Goal: Understand process/instructions: Learn how to perform a task or action

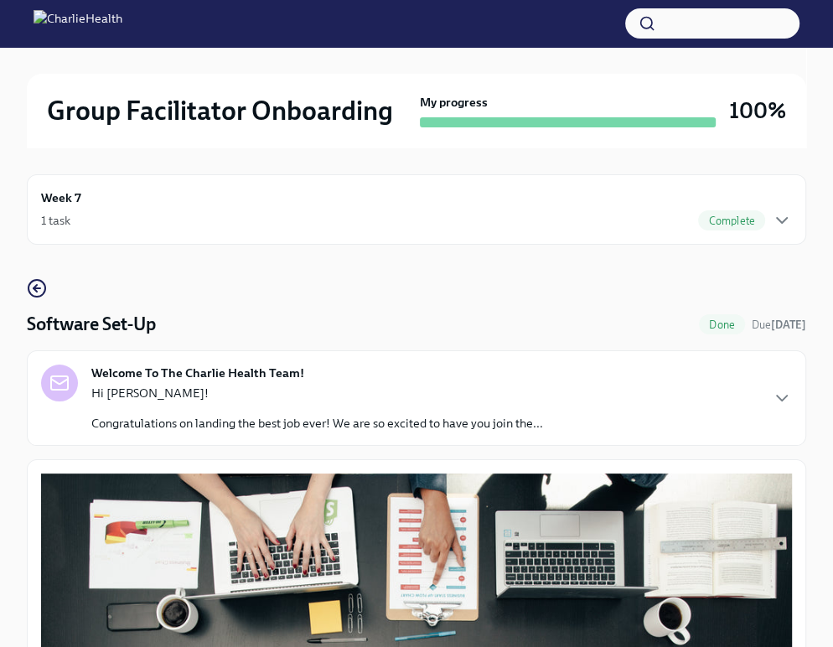
click at [690, 23] on button "button" at bounding box center [712, 23] width 174 height 30
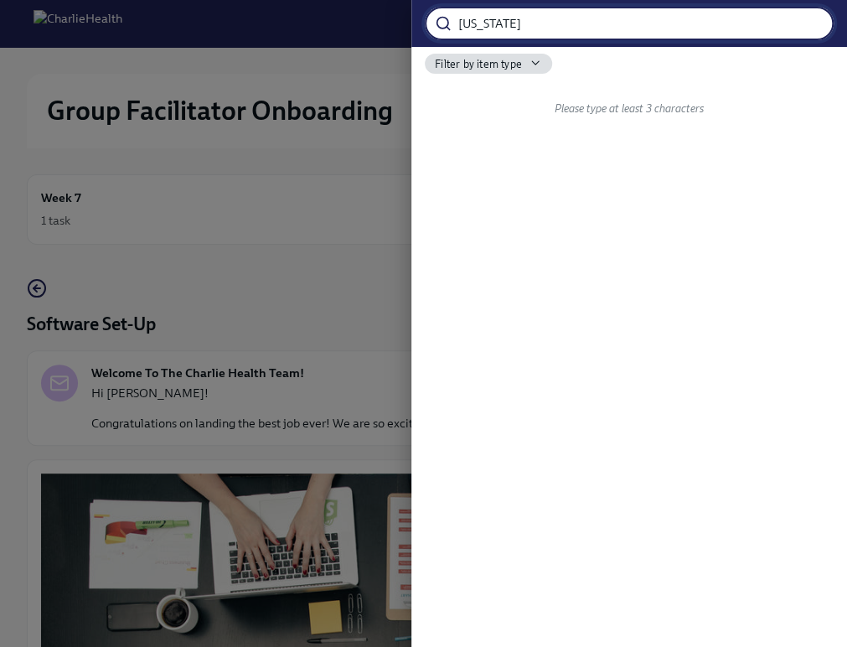
type input "[US_STATE]"
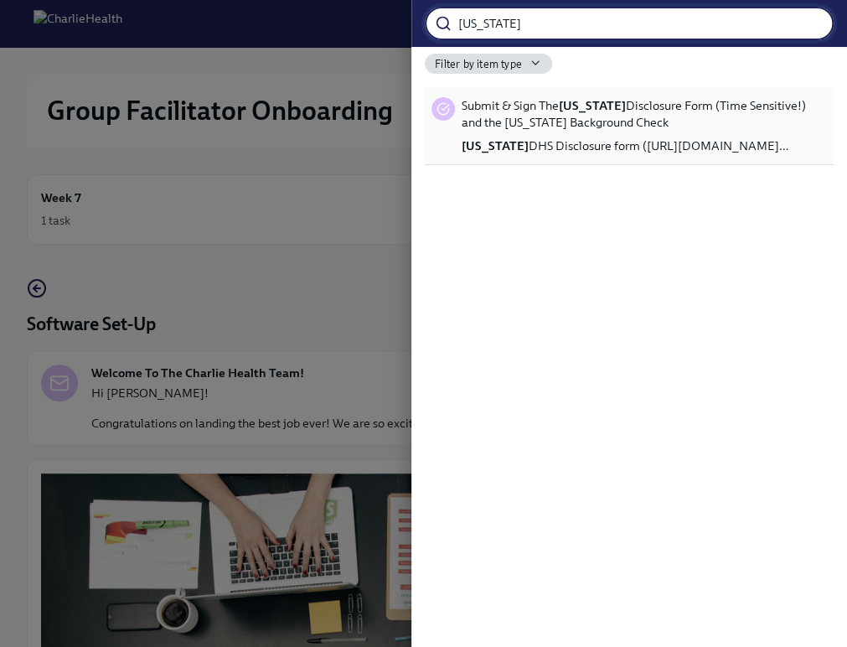
click at [643, 118] on span "Submit & Sign The [US_STATE] Disclosure Form (Time Sensitive!) and the [US_STAT…" at bounding box center [644, 114] width 365 height 34
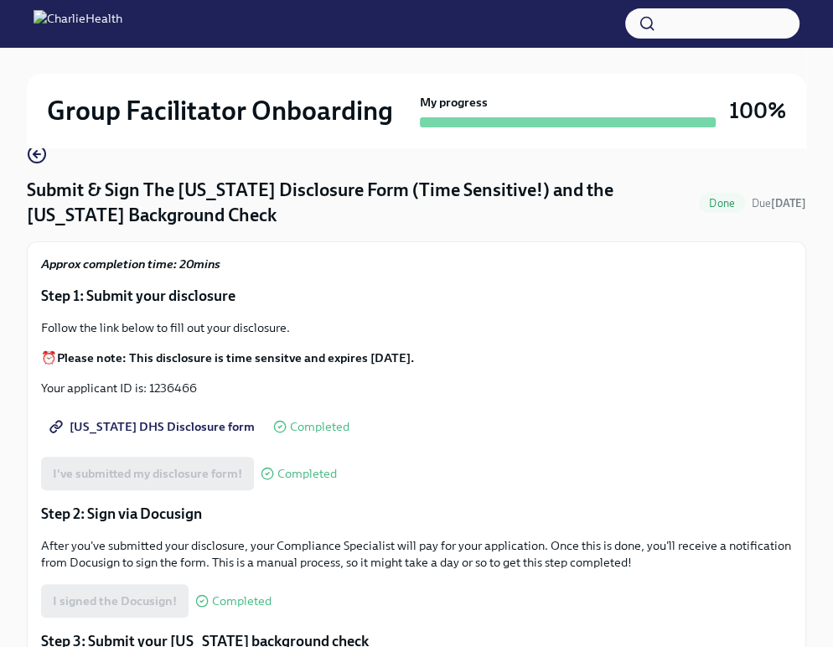
scroll to position [127, 0]
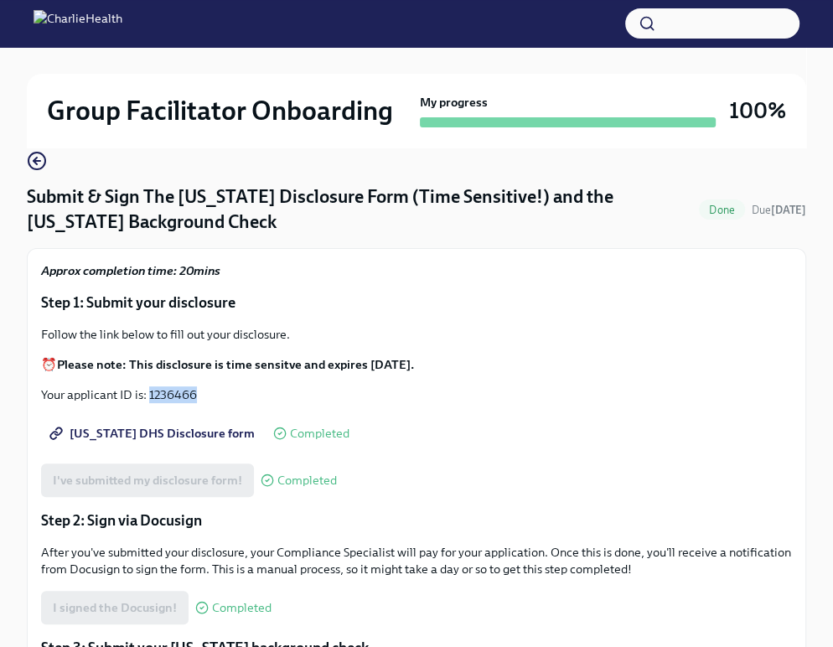
drag, startPoint x: 199, startPoint y: 405, endPoint x: 149, endPoint y: 400, distance: 49.7
click at [149, 400] on div "Approx completion time: 20mins Step 1: Submit your disclosure Follow the link b…" at bounding box center [416, 630] width 751 height 736
copy p "1236466"
click at [145, 433] on span "[US_STATE] DHS Disclosure form" at bounding box center [154, 433] width 202 height 17
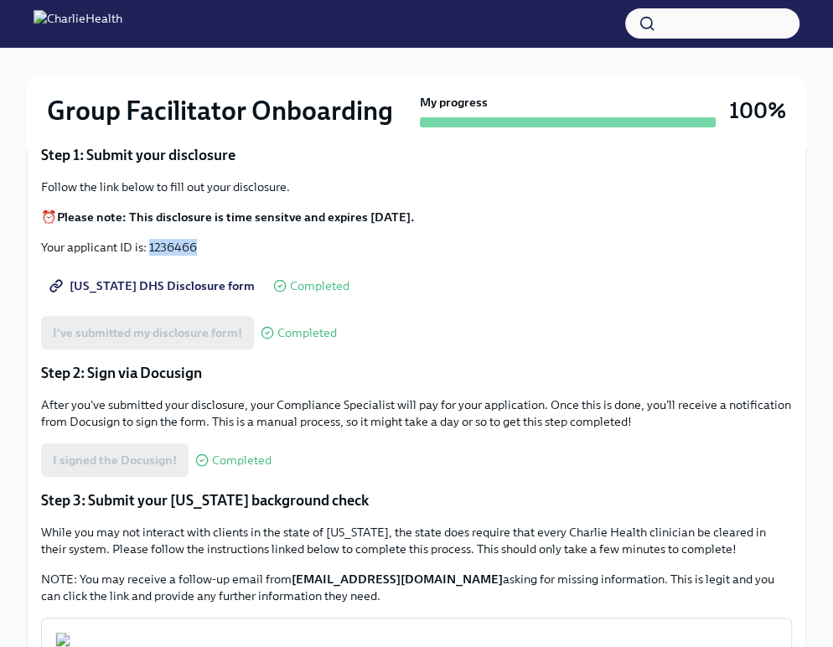
scroll to position [269, 0]
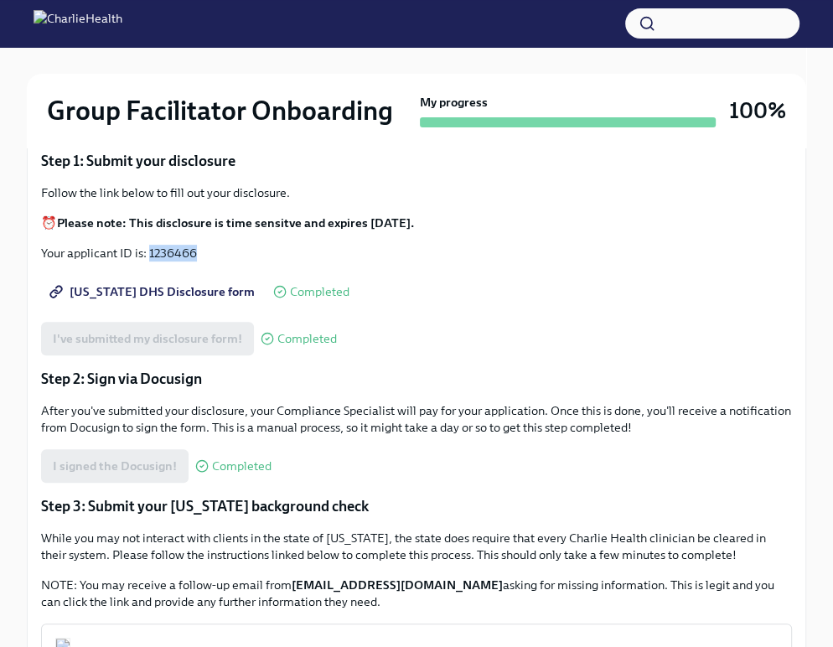
click at [694, 23] on button "button" at bounding box center [712, 23] width 174 height 30
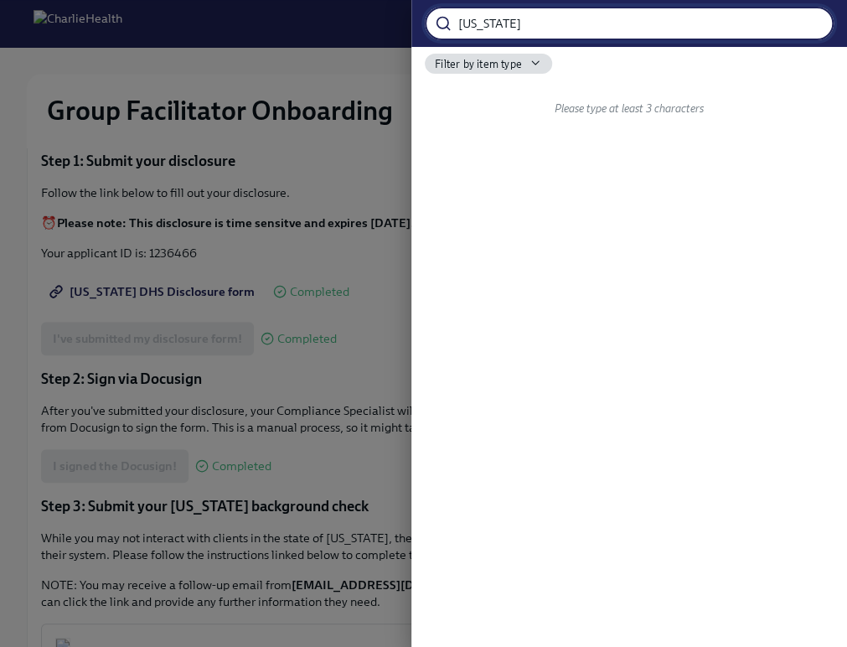
type input "[US_STATE]"
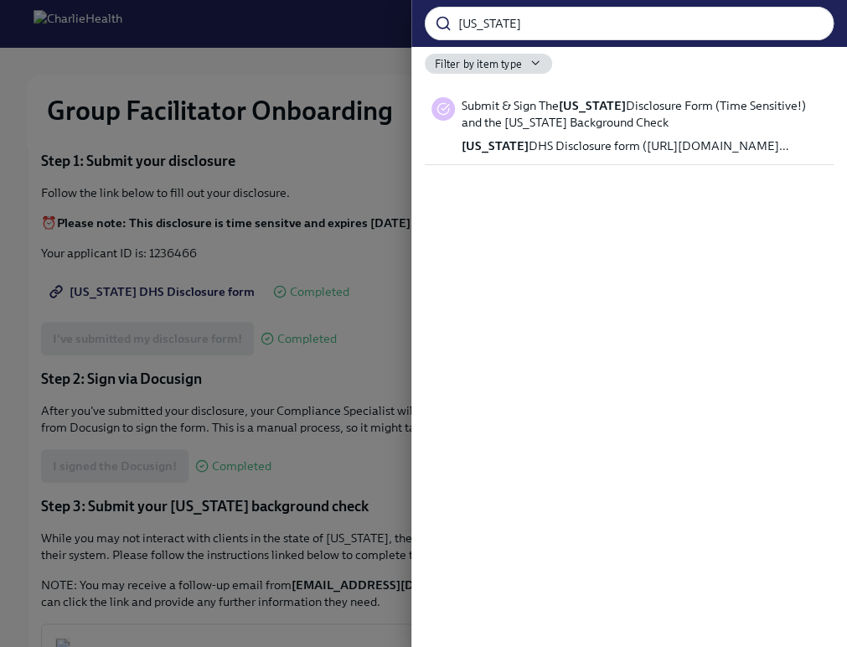
click at [364, 410] on div at bounding box center [423, 323] width 847 height 647
